Goal: Book appointment/travel/reservation

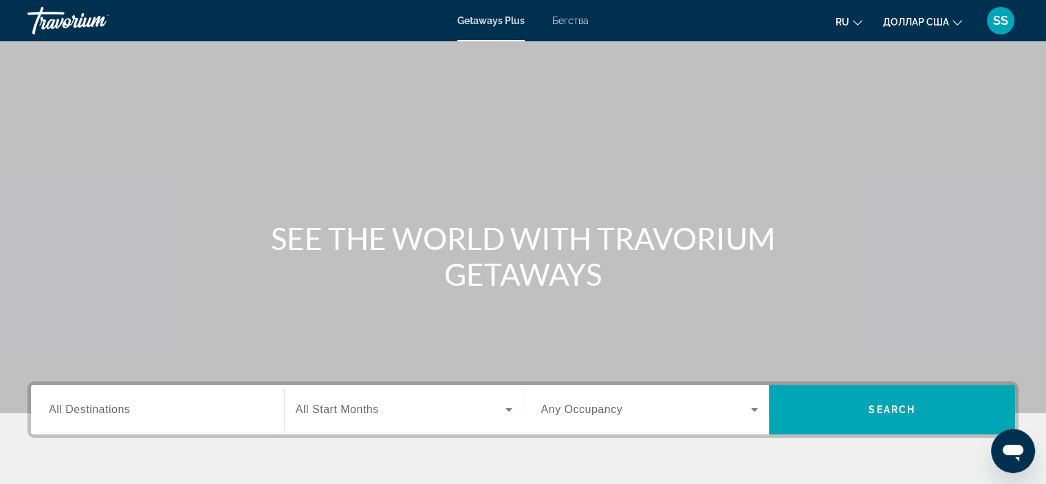
scroll to position [206, 0]
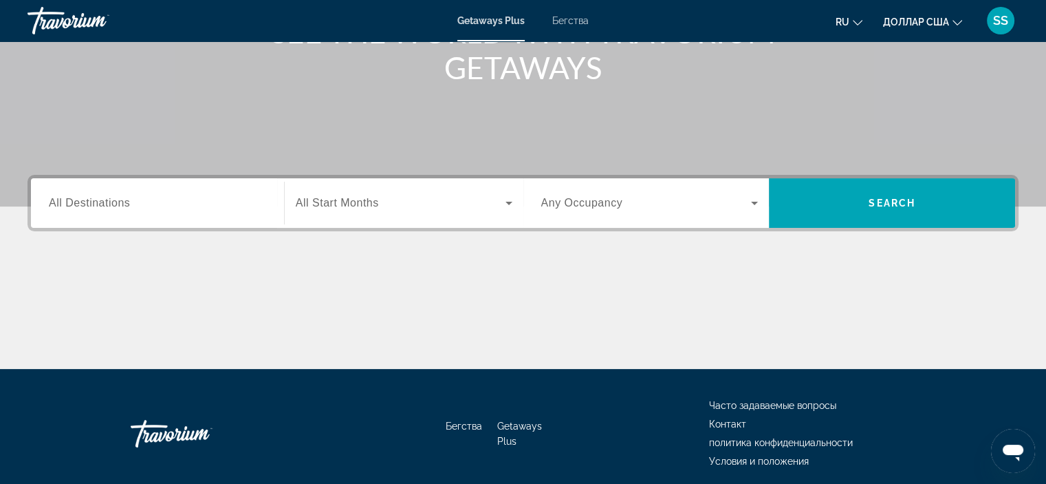
click at [234, 195] on input "Destination All Destinations" at bounding box center [157, 203] width 217 height 17
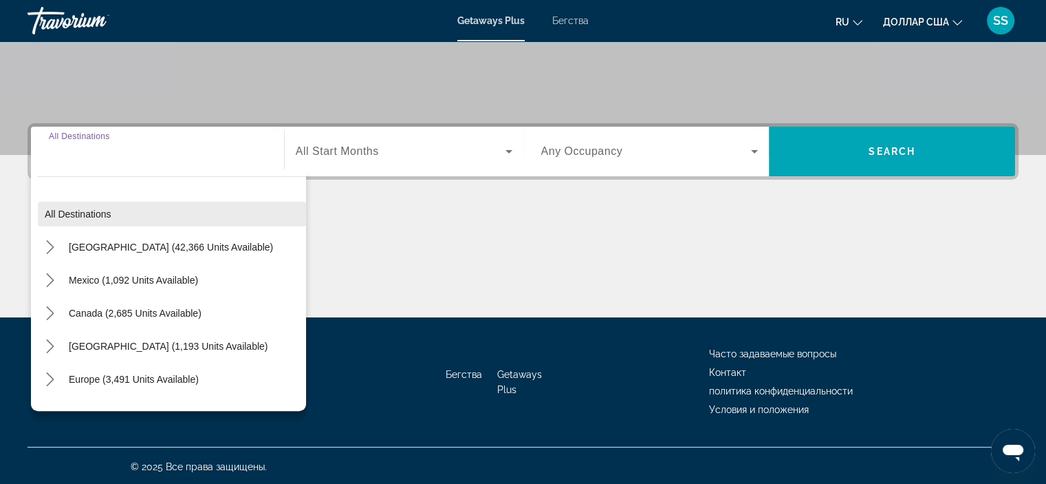
scroll to position [259, 0]
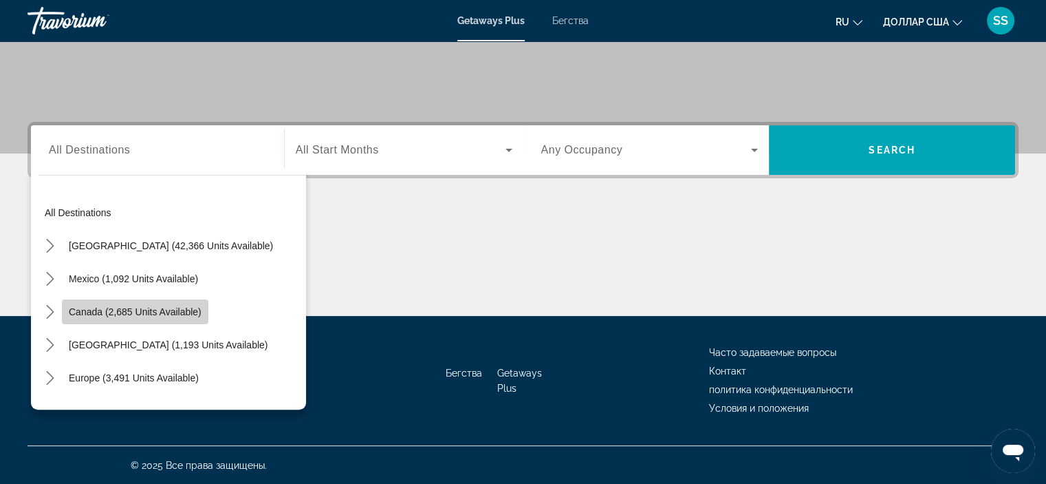
click at [194, 312] on span "Canada (2,685 units available)" at bounding box center [135, 311] width 133 height 11
type input "**********"
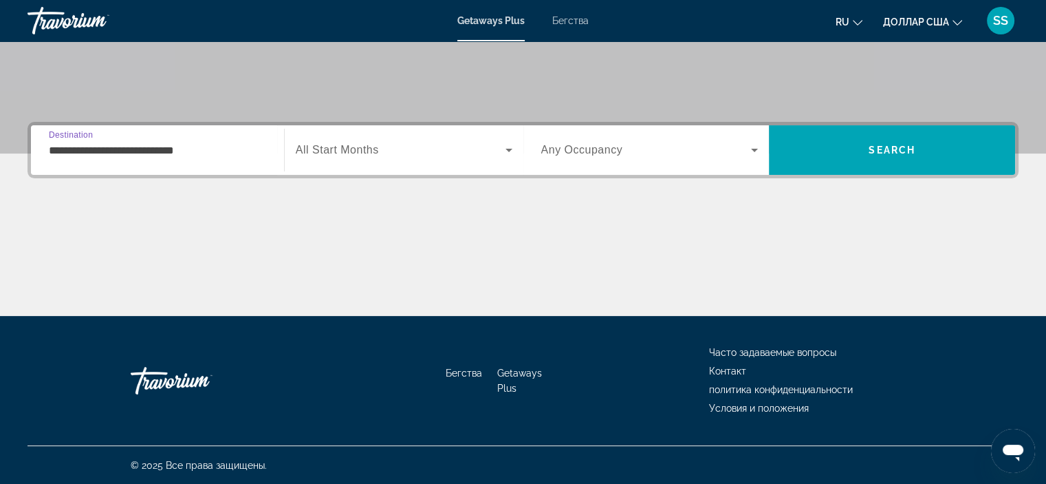
click at [509, 150] on icon "Виджет поиска" at bounding box center [509, 150] width 7 height 3
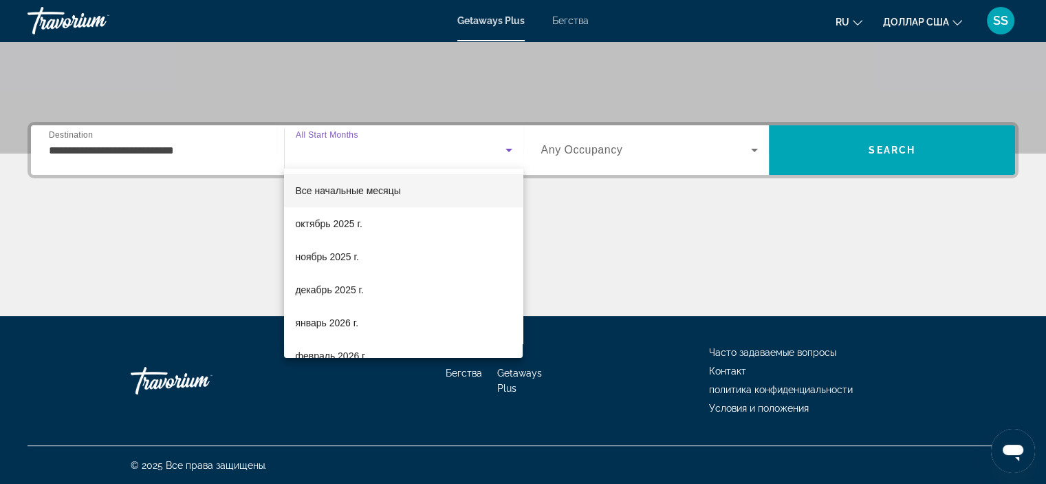
click at [642, 247] on div at bounding box center [523, 242] width 1046 height 484
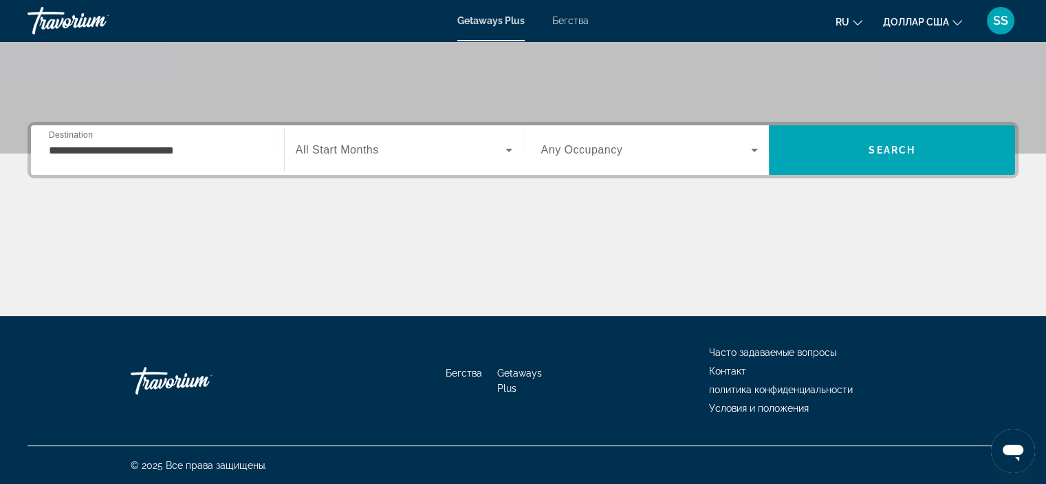
click at [743, 146] on span "Виджет поиска" at bounding box center [646, 150] width 210 height 17
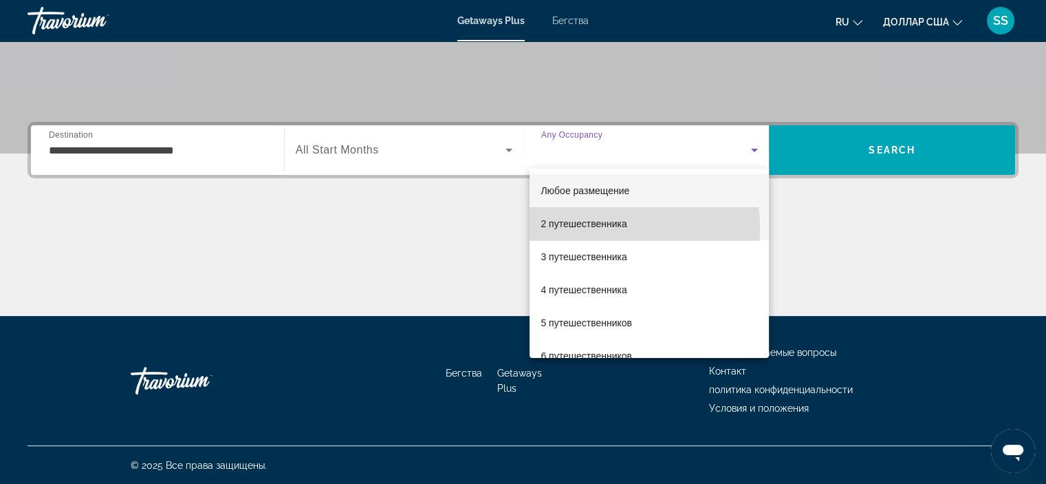
click at [577, 228] on font "2 путешественника" at bounding box center [584, 223] width 86 height 11
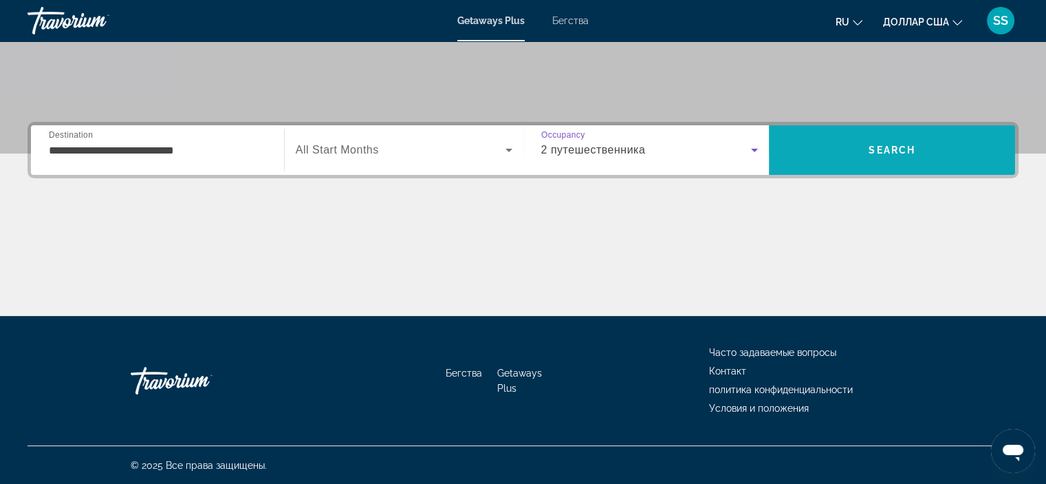
click at [953, 146] on span "Поиск" at bounding box center [892, 149] width 246 height 33
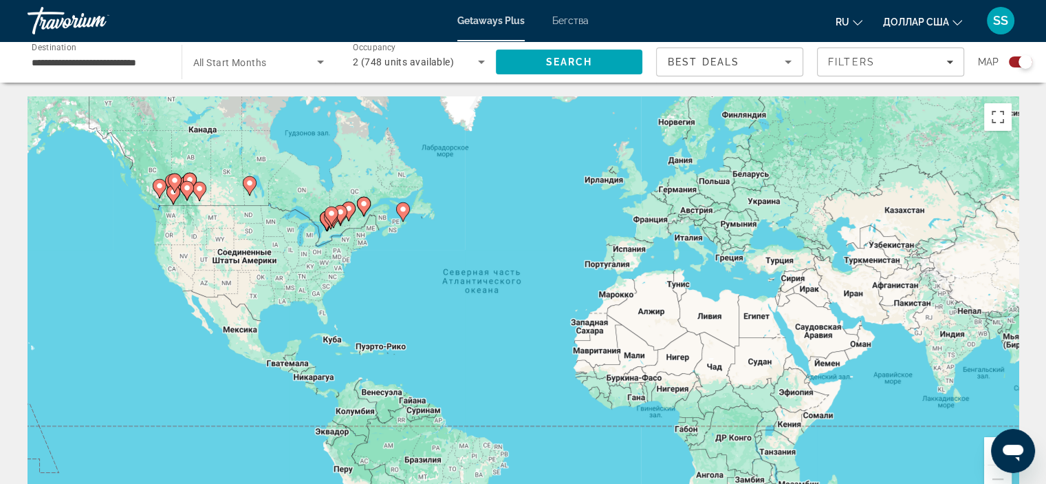
click at [174, 197] on icon "Основное содержание" at bounding box center [172, 195] width 12 height 18
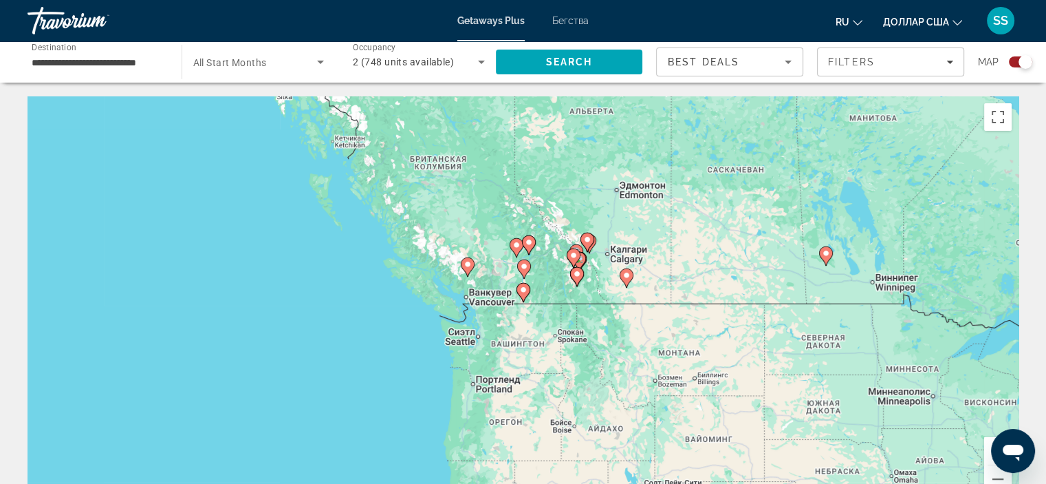
click at [480, 271] on div "Чтобы активировать перетаскивание с помощью клавиатуры, нажмите Alt + Ввод. Пос…" at bounding box center [523, 302] width 991 height 413
click at [473, 263] on icon "Основное содержание" at bounding box center [467, 267] width 12 height 18
type input "**********"
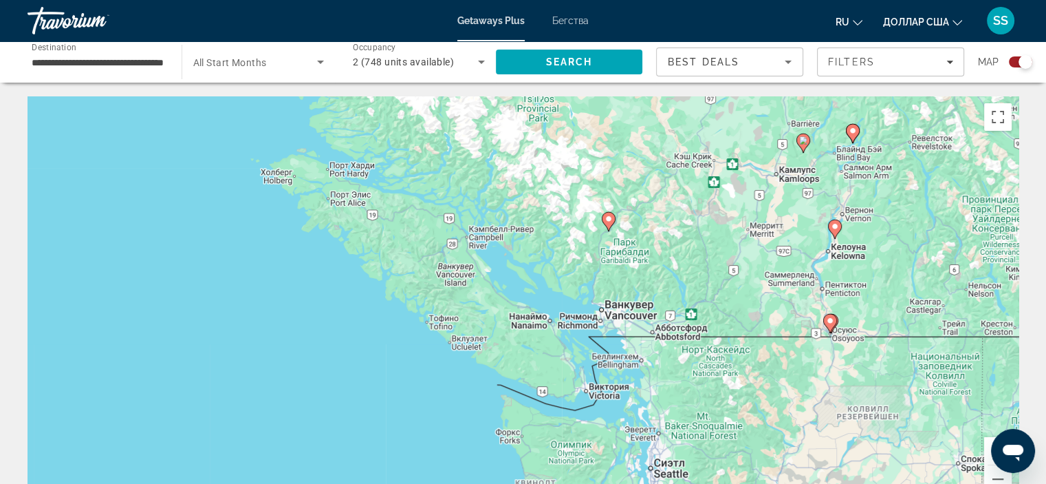
drag, startPoint x: 567, startPoint y: 340, endPoint x: 649, endPoint y: 280, distance: 102.3
click at [649, 280] on div "Чтобы активировать перетаскивание с помощью клавиатуры, нажмите Alt + Ввод. Пос…" at bounding box center [523, 302] width 991 height 413
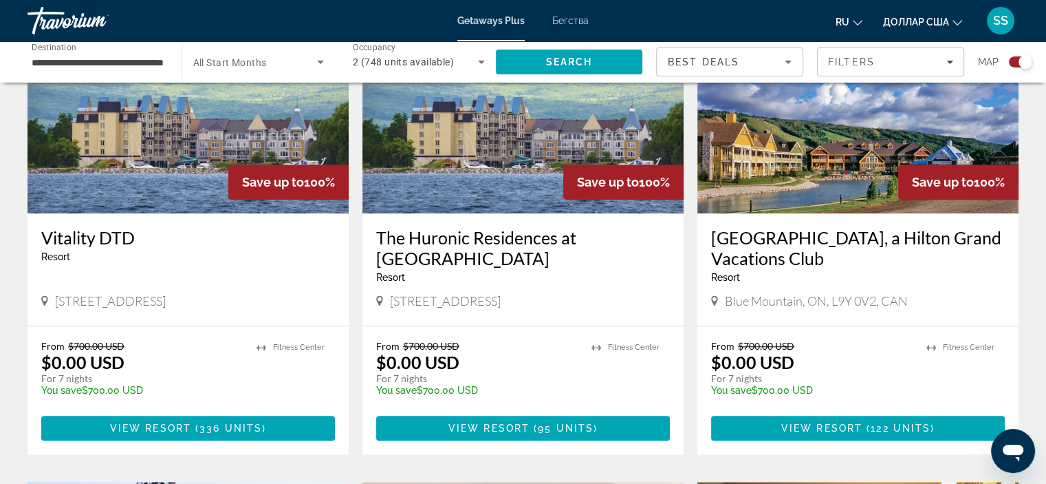
scroll to position [1032, 0]
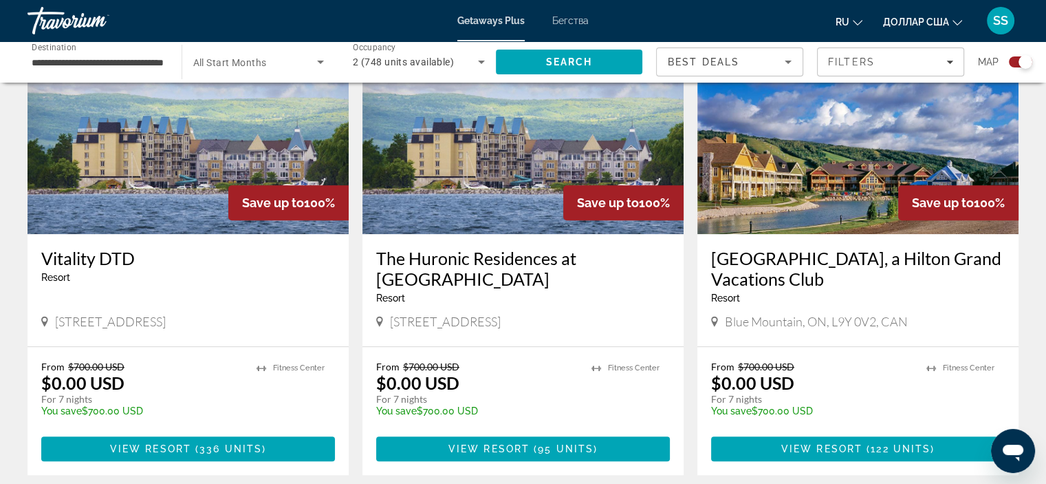
click at [764, 128] on img "Основное содержание" at bounding box center [857, 124] width 321 height 220
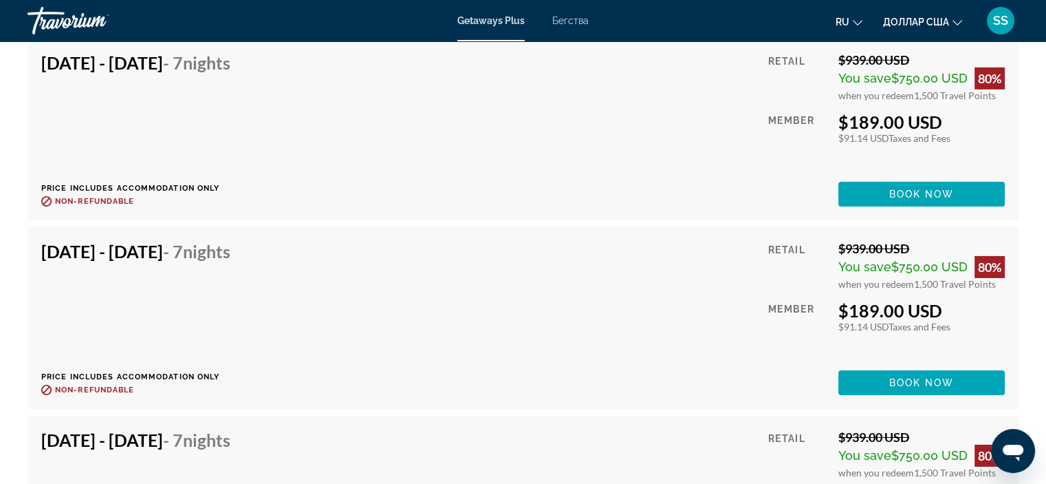
scroll to position [4402, 0]
